Goal: Information Seeking & Learning: Learn about a topic

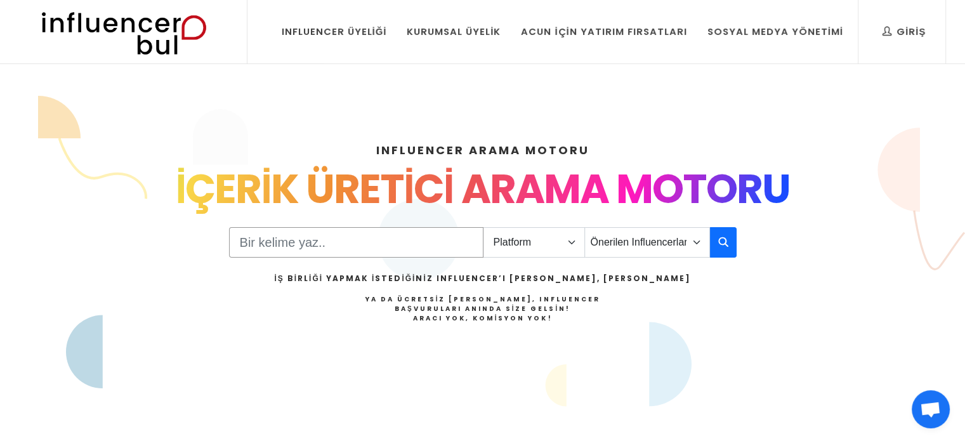
click at [397, 250] on input "Search" at bounding box center [356, 242] width 254 height 30
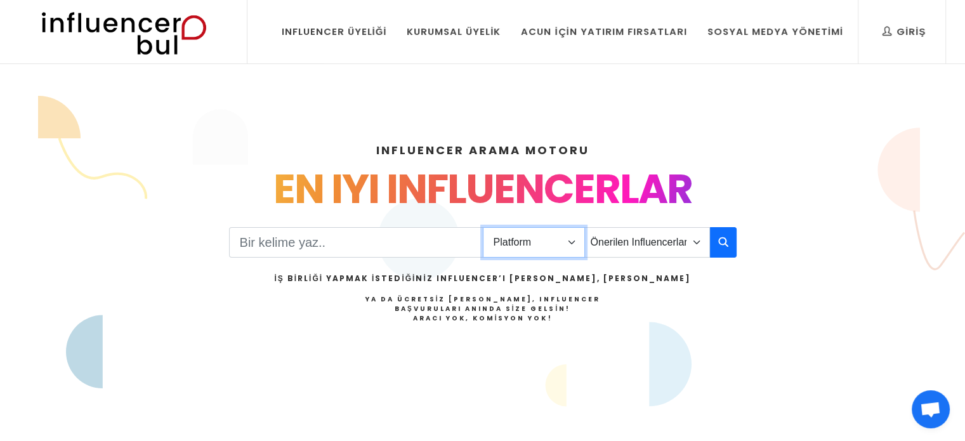
click at [529, 243] on select "Platform Instagram Facebook Youtube Tiktok Twitter Twitch" at bounding box center [534, 242] width 102 height 30
select select "1"
click at [483, 227] on select "Platform Instagram Facebook Youtube Tiktok Twitter Twitch" at bounding box center [534, 242] width 102 height 30
click at [419, 253] on input "Search" at bounding box center [356, 242] width 254 height 30
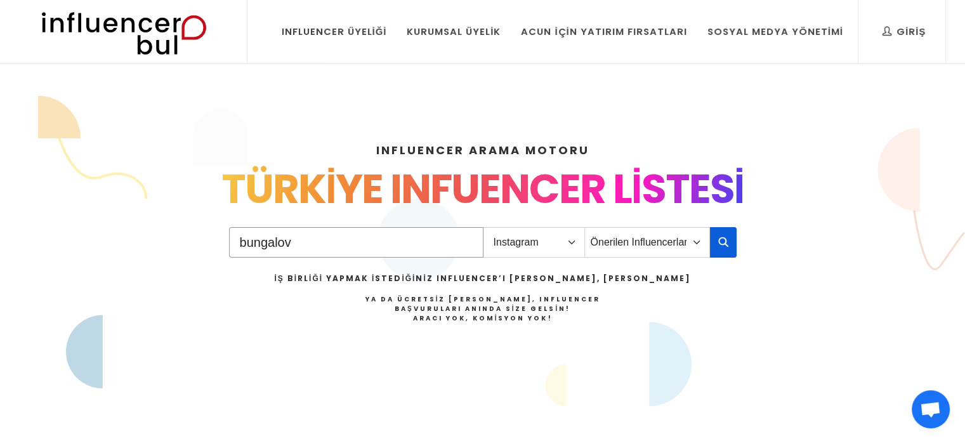
type input "bungalov"
click at [731, 242] on button "button" at bounding box center [723, 242] width 27 height 30
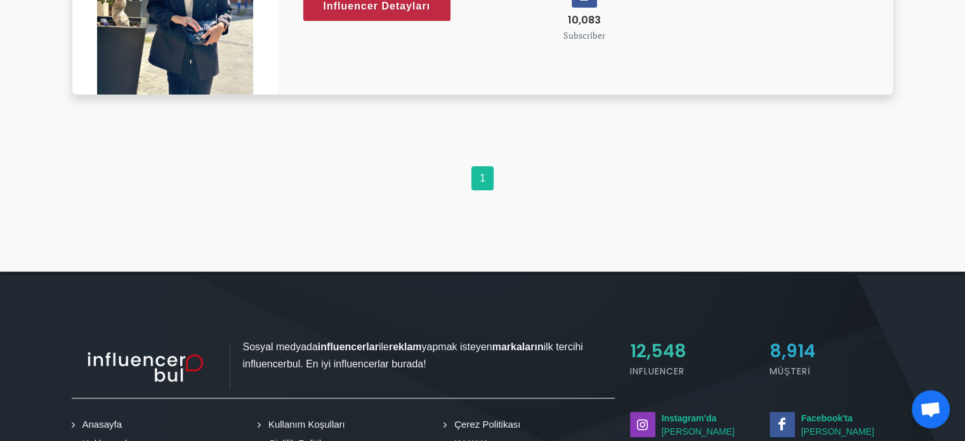
scroll to position [380, 0]
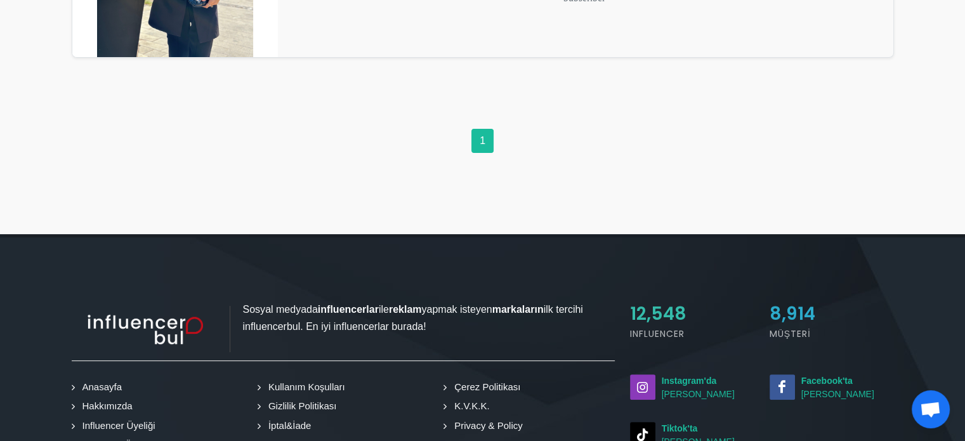
click at [512, 142] on ul "1" at bounding box center [483, 144] width 822 height 30
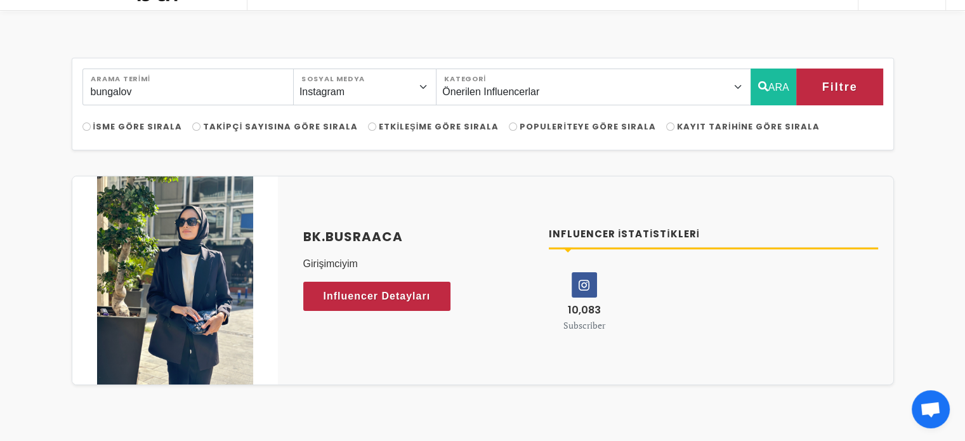
scroll to position [49, 0]
